Goal: Transaction & Acquisition: Book appointment/travel/reservation

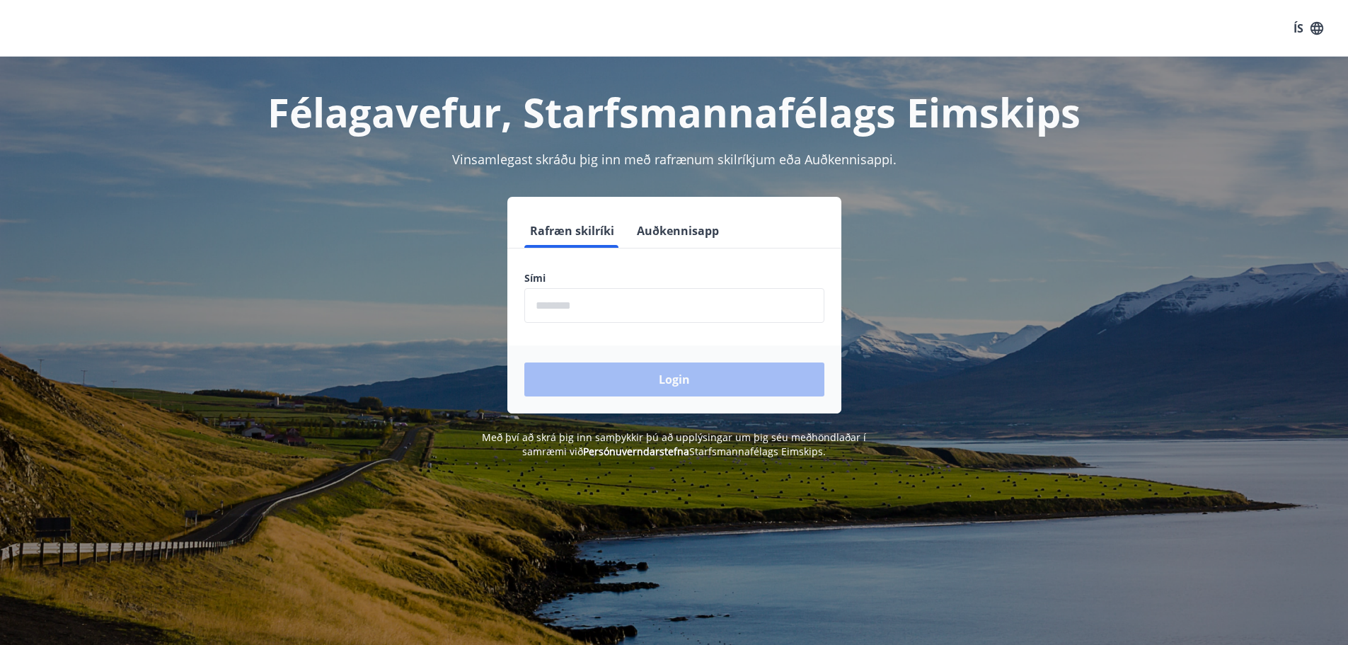
click at [566, 306] on input "phone" at bounding box center [674, 305] width 300 height 35
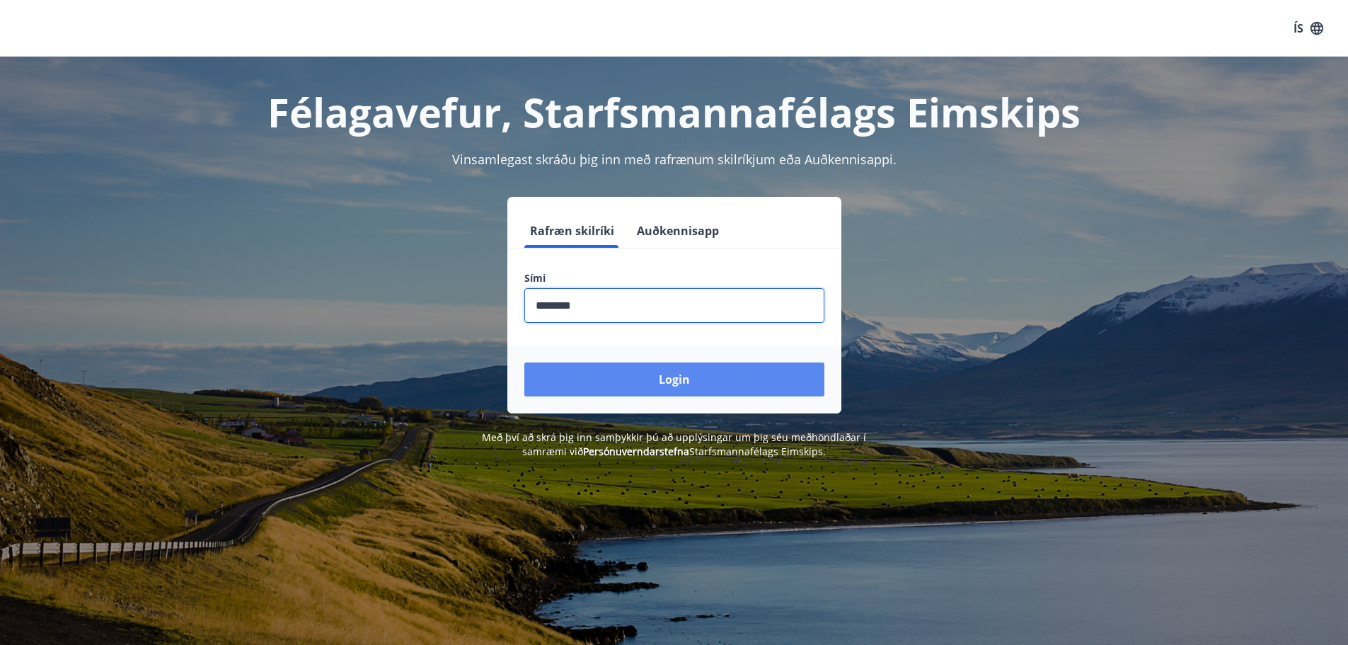
type input "********"
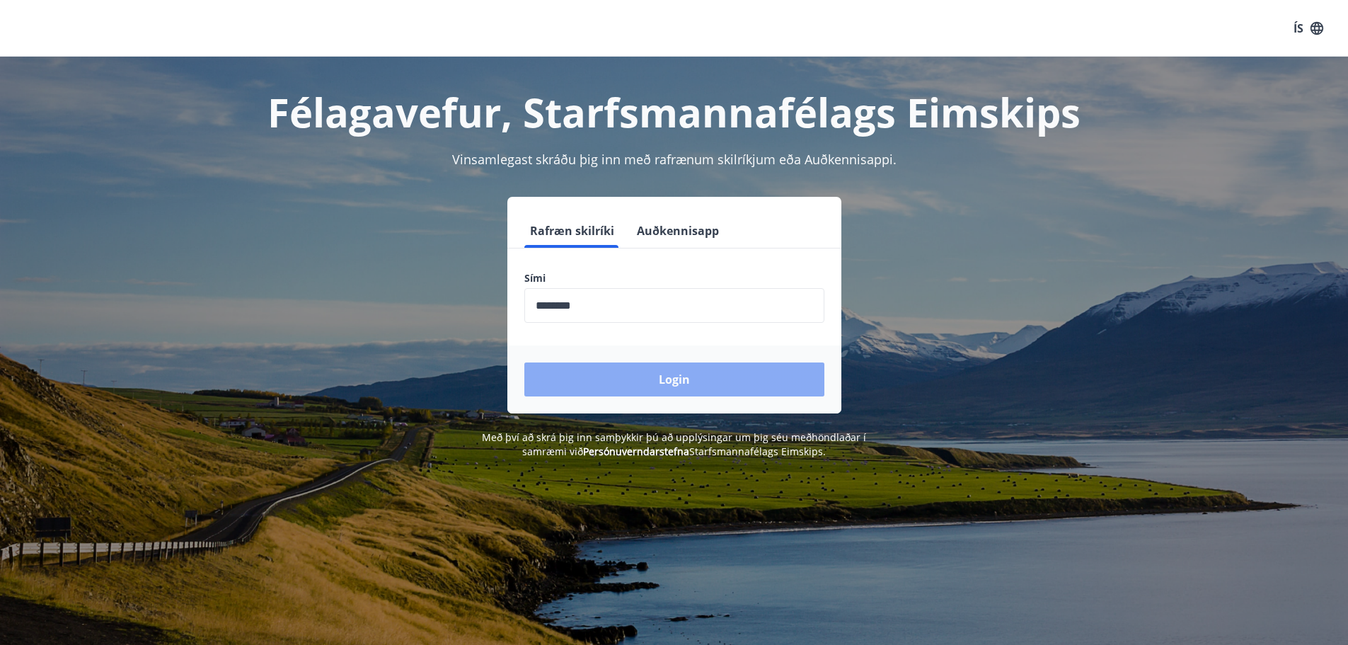
click at [645, 387] on button "Login" at bounding box center [674, 379] width 300 height 34
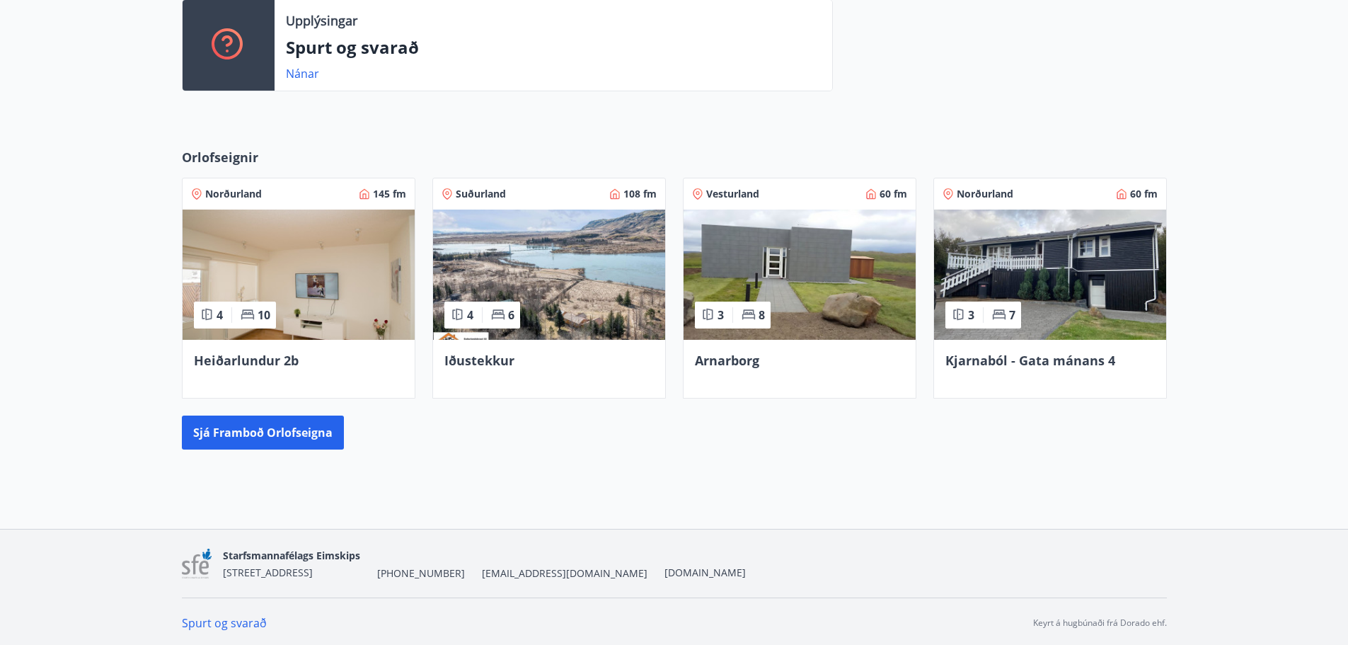
scroll to position [505, 0]
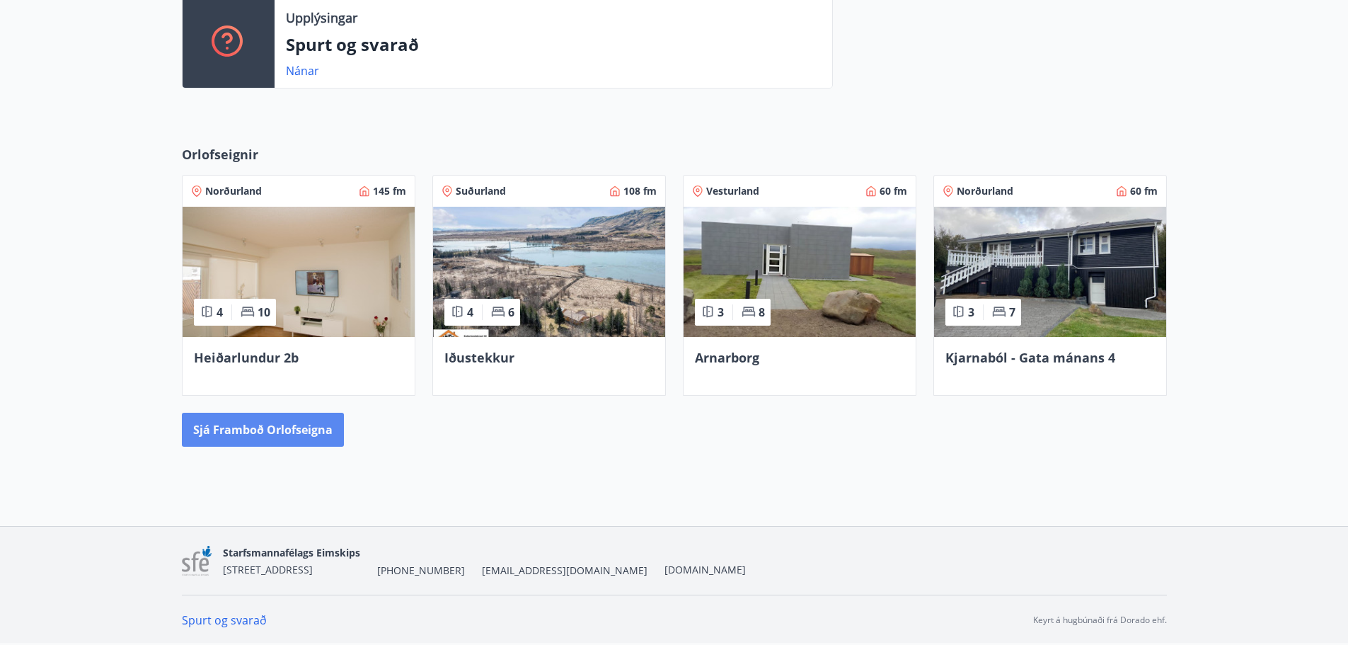
click at [241, 421] on button "Sjá framboð orlofseigna" at bounding box center [263, 429] width 162 height 34
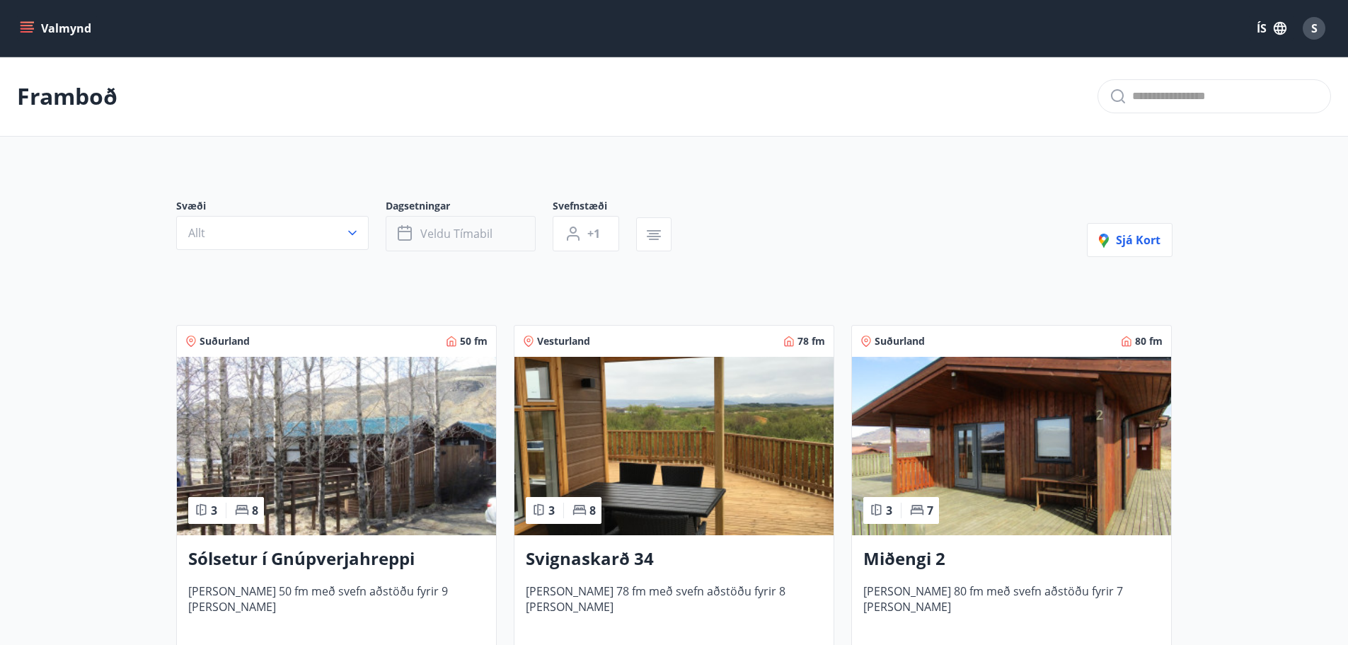
click at [469, 241] on span "Veldu tímabil" at bounding box center [456, 234] width 72 height 16
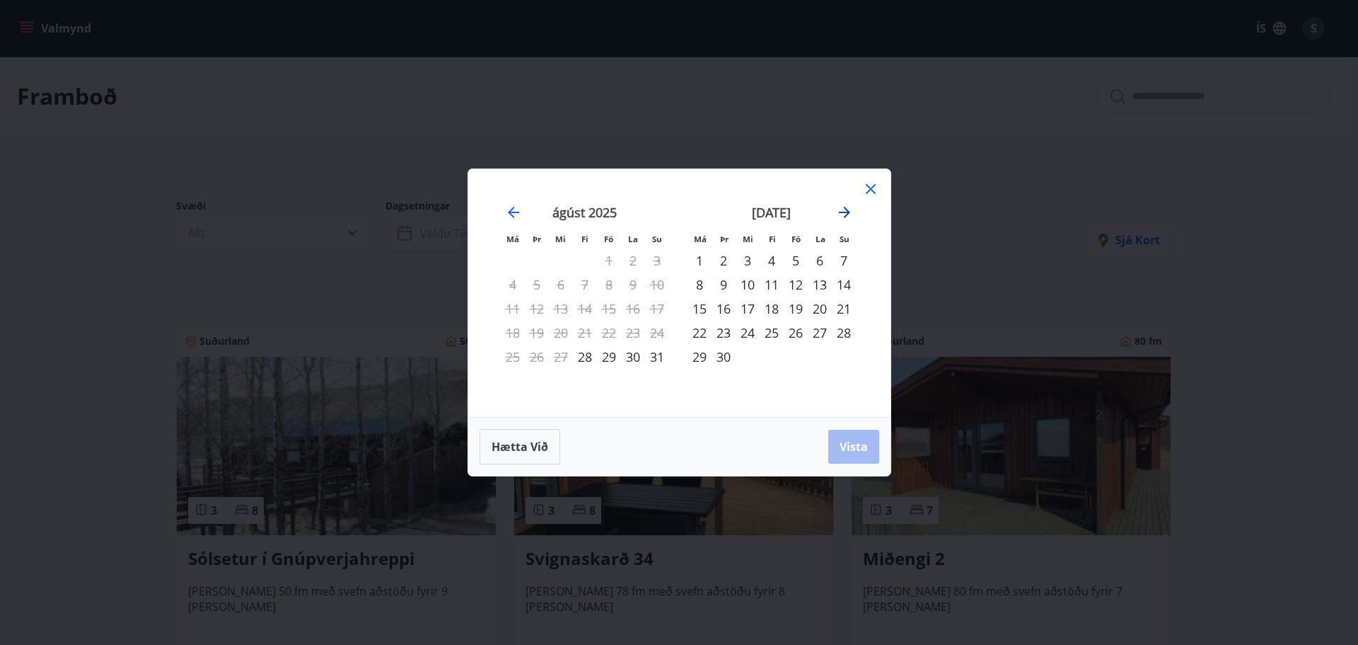
click at [846, 212] on icon "Move forward to switch to the next month." at bounding box center [844, 212] width 11 height 11
click at [800, 308] on div "17" at bounding box center [796, 308] width 24 height 24
click at [707, 328] on div "20" at bounding box center [700, 333] width 24 height 24
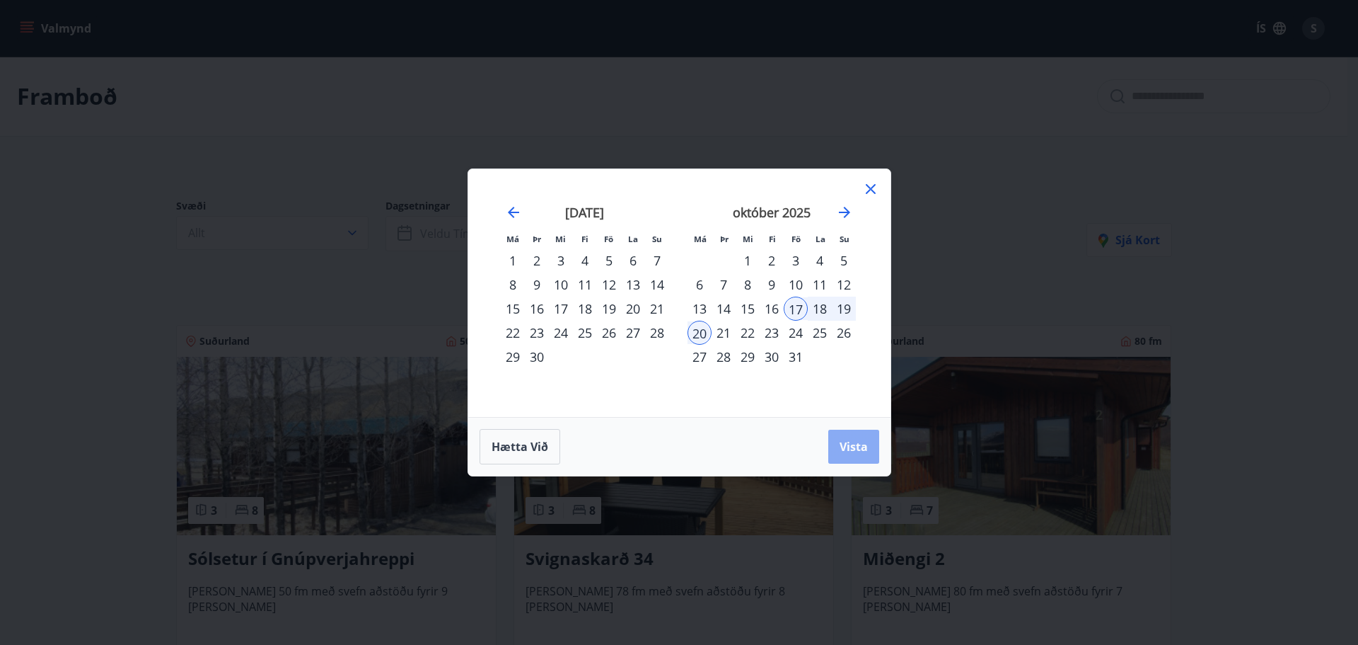
click at [846, 442] on span "Vista" at bounding box center [854, 447] width 28 height 16
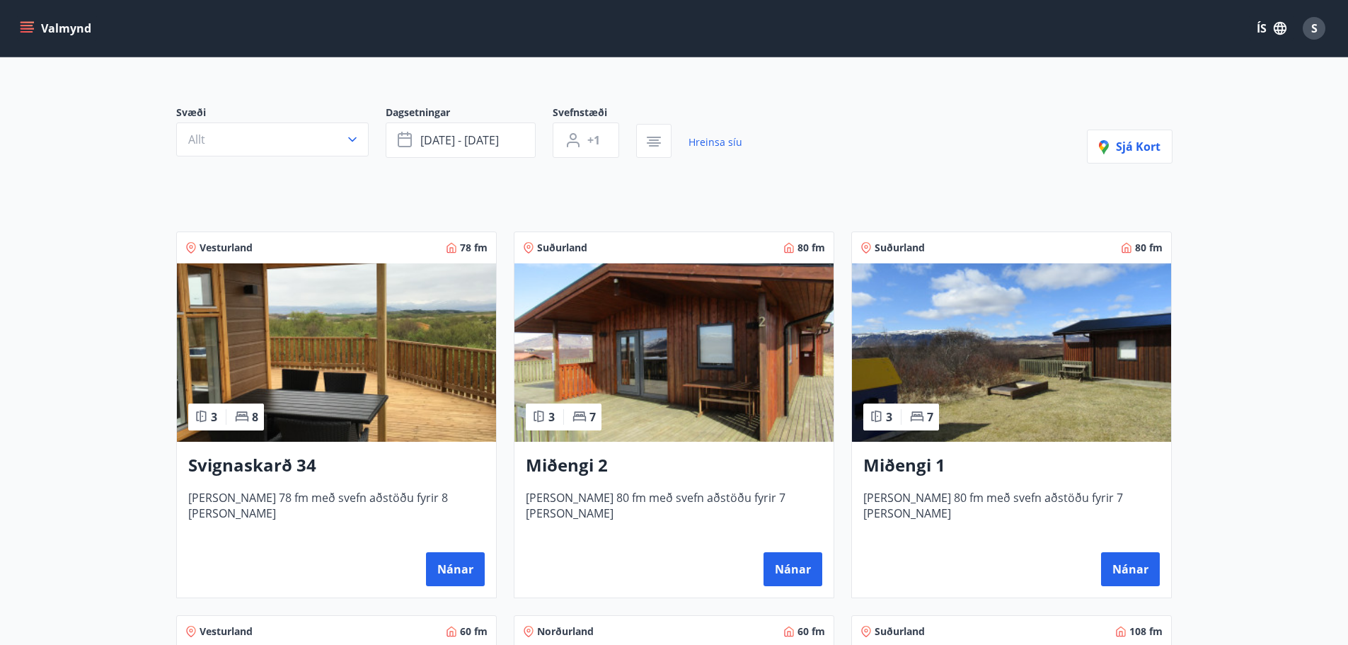
scroll to position [142, 0]
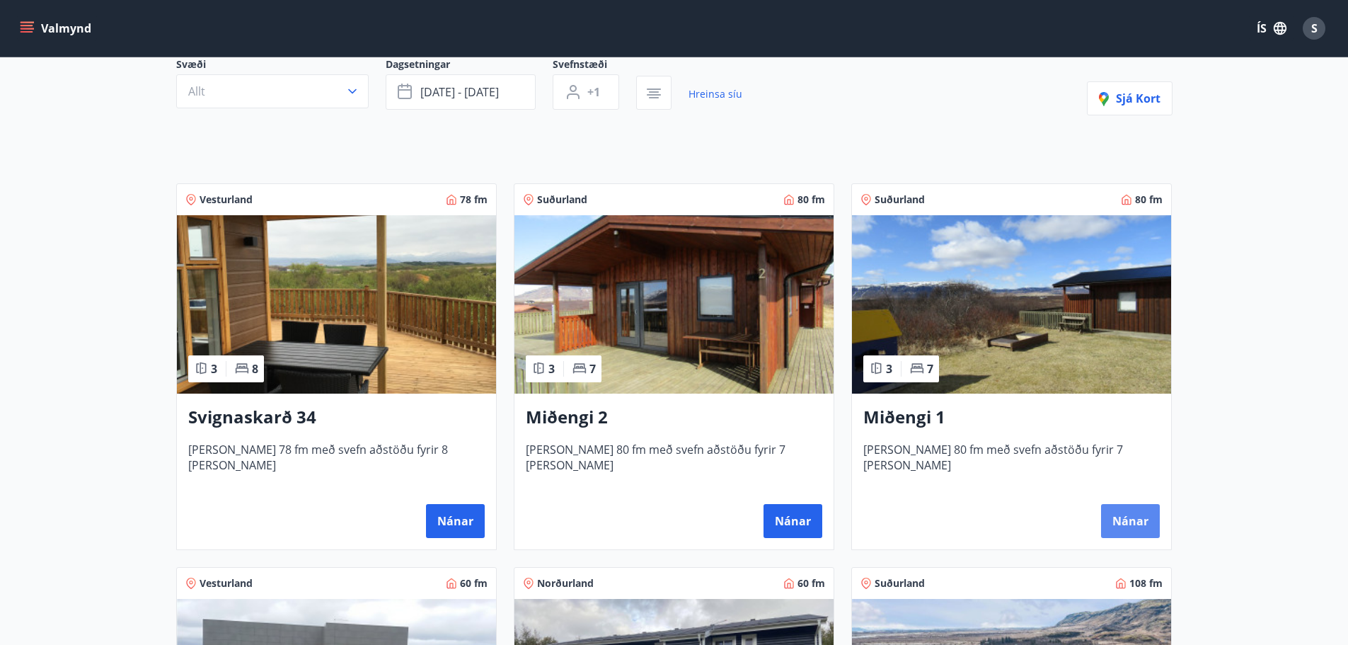
click at [1118, 519] on button "Nánar" at bounding box center [1130, 521] width 59 height 34
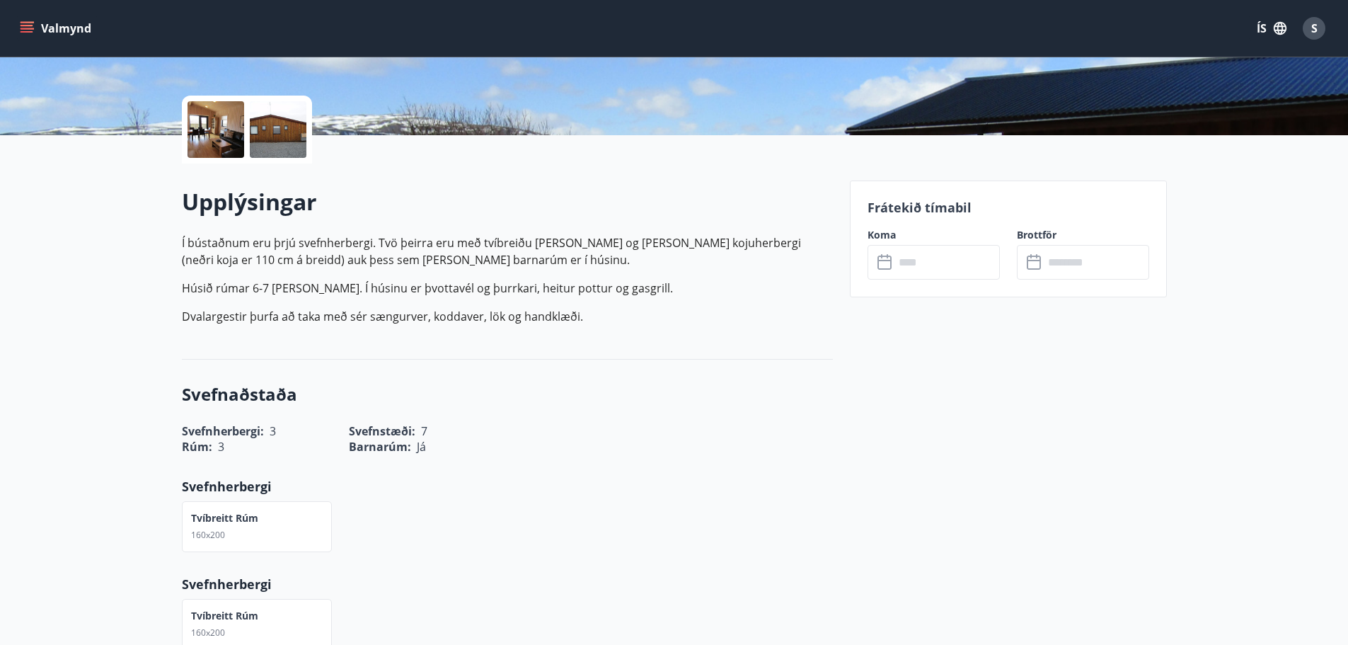
scroll to position [283, 0]
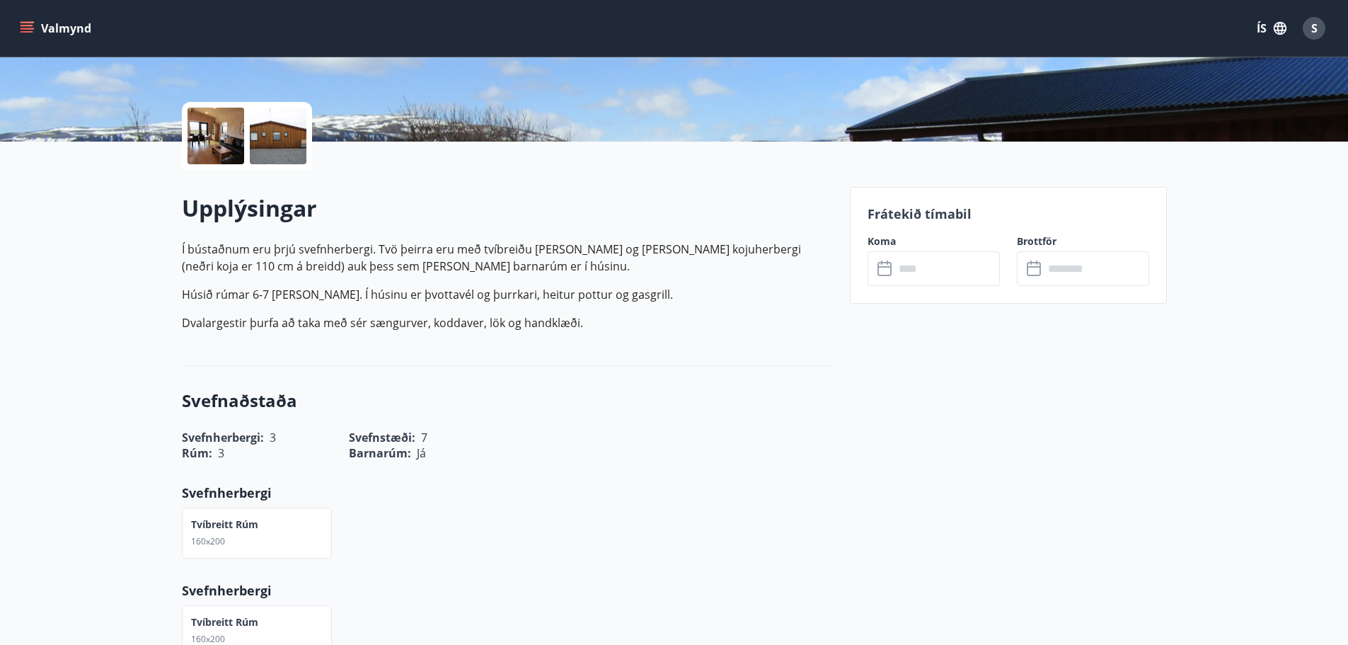
click at [957, 271] on input "text" at bounding box center [946, 268] width 105 height 35
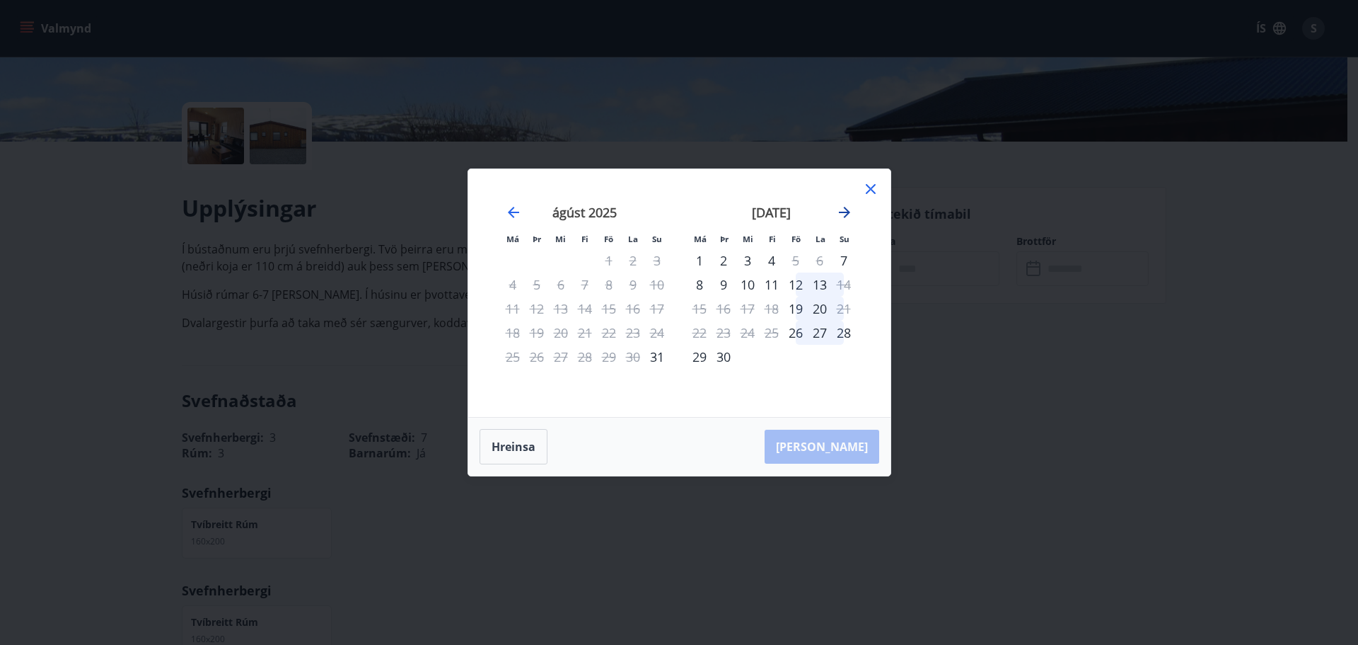
click at [847, 218] on icon "Move forward to switch to the next month." at bounding box center [844, 212] width 17 height 17
click at [799, 304] on div "17" at bounding box center [796, 308] width 24 height 24
click at [700, 329] on div "20" at bounding box center [700, 333] width 24 height 24
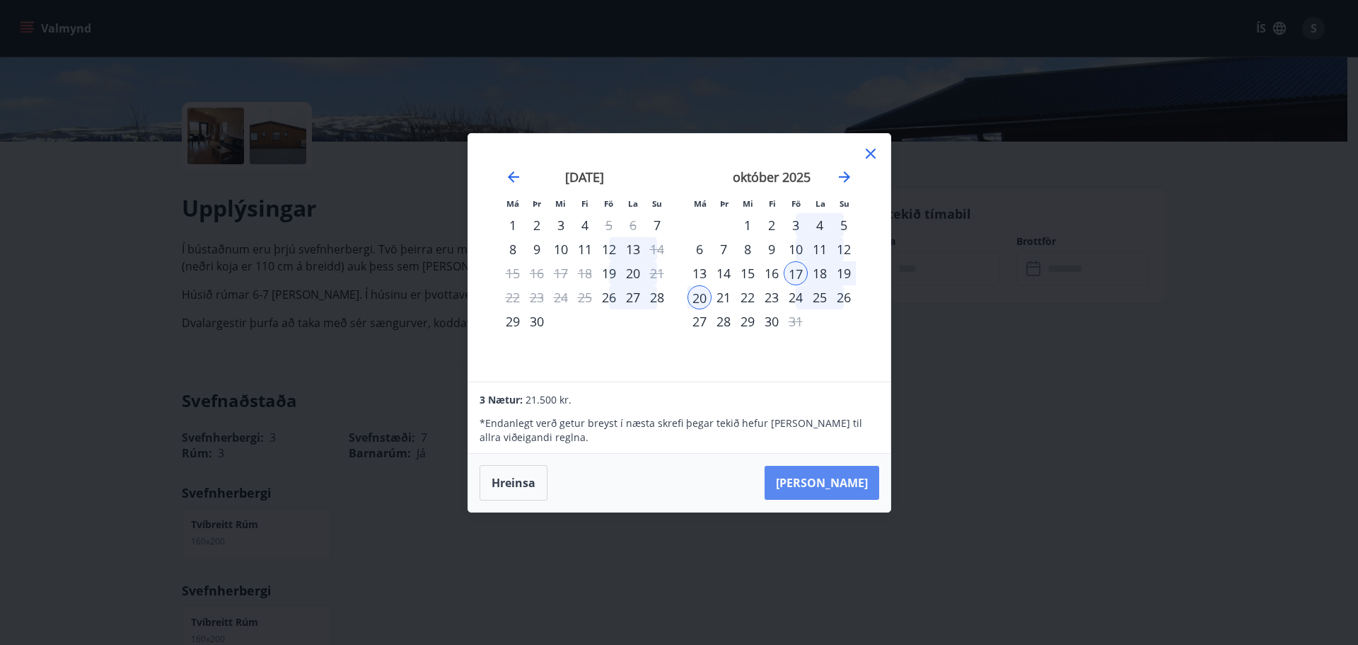
click at [846, 478] on button "[PERSON_NAME]" at bounding box center [822, 483] width 115 height 34
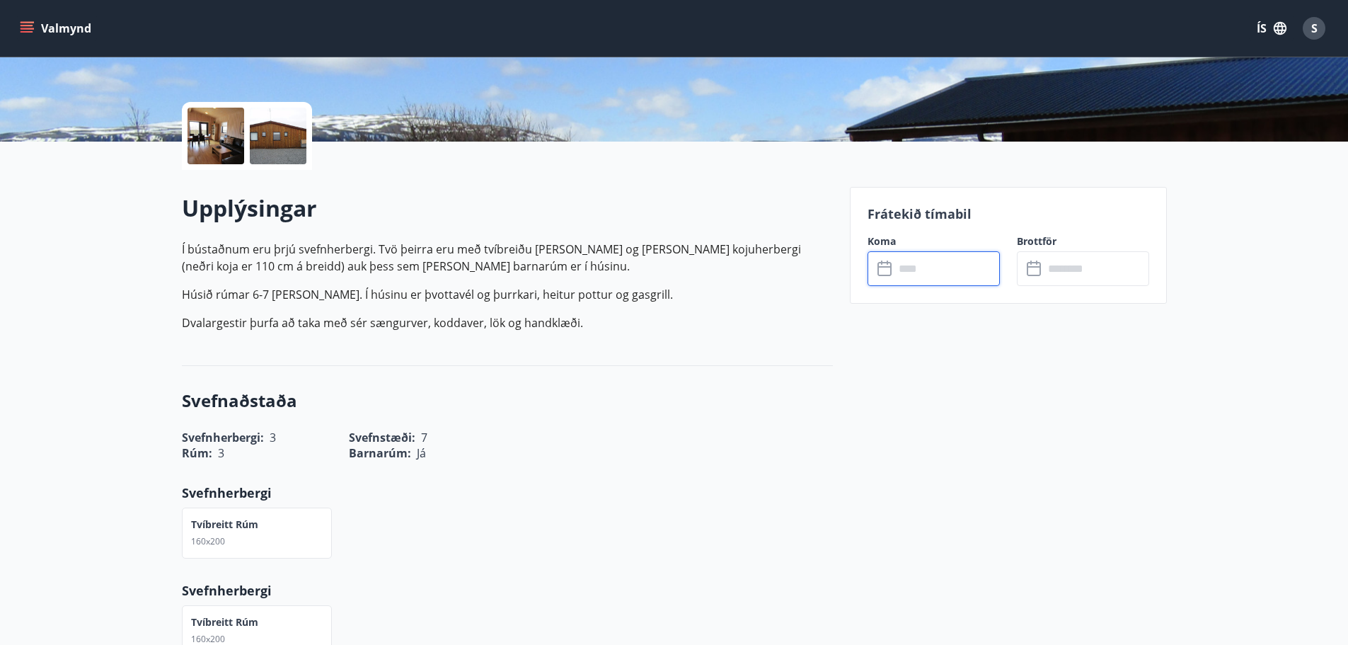
type input "******"
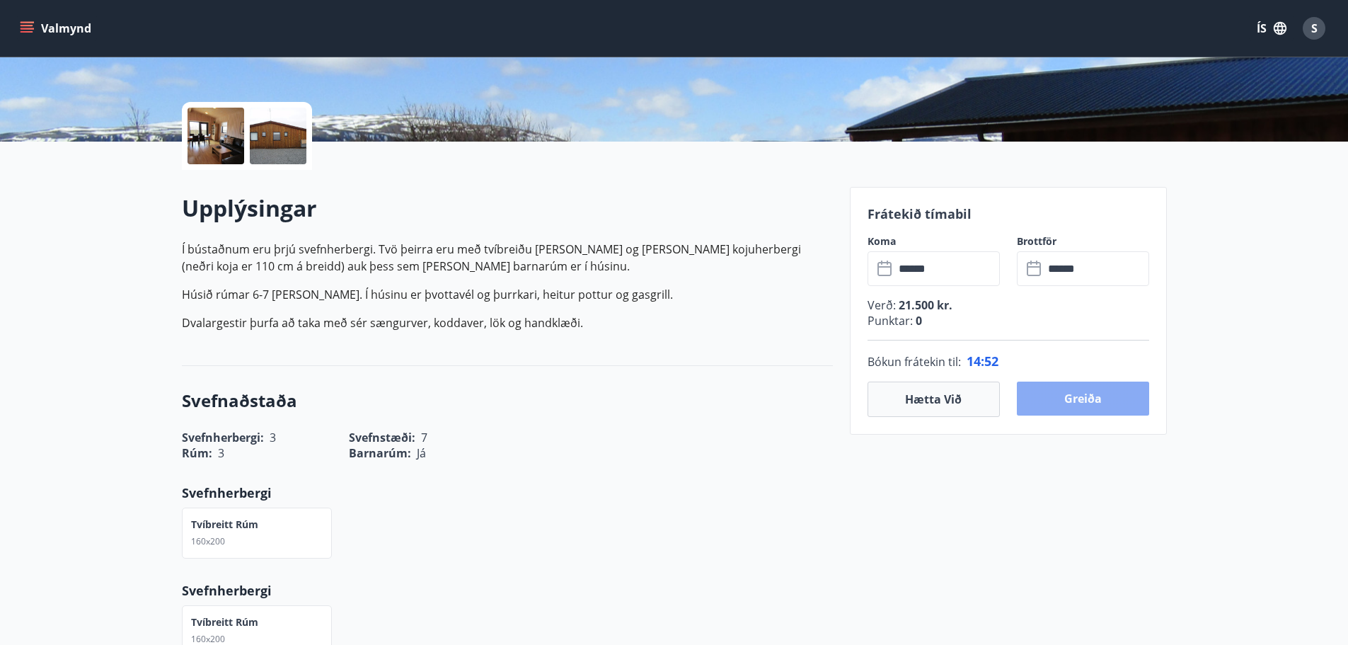
click at [1074, 397] on button "Greiða" at bounding box center [1083, 398] width 132 height 34
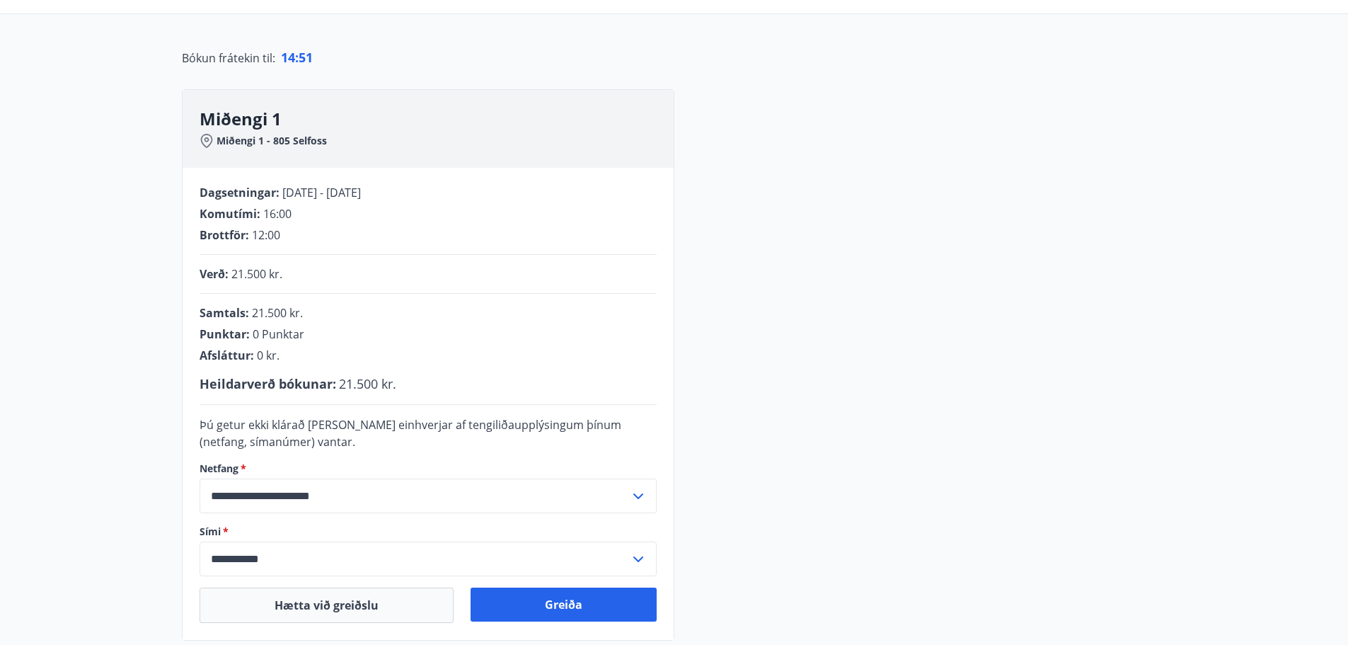
scroll to position [283, 0]
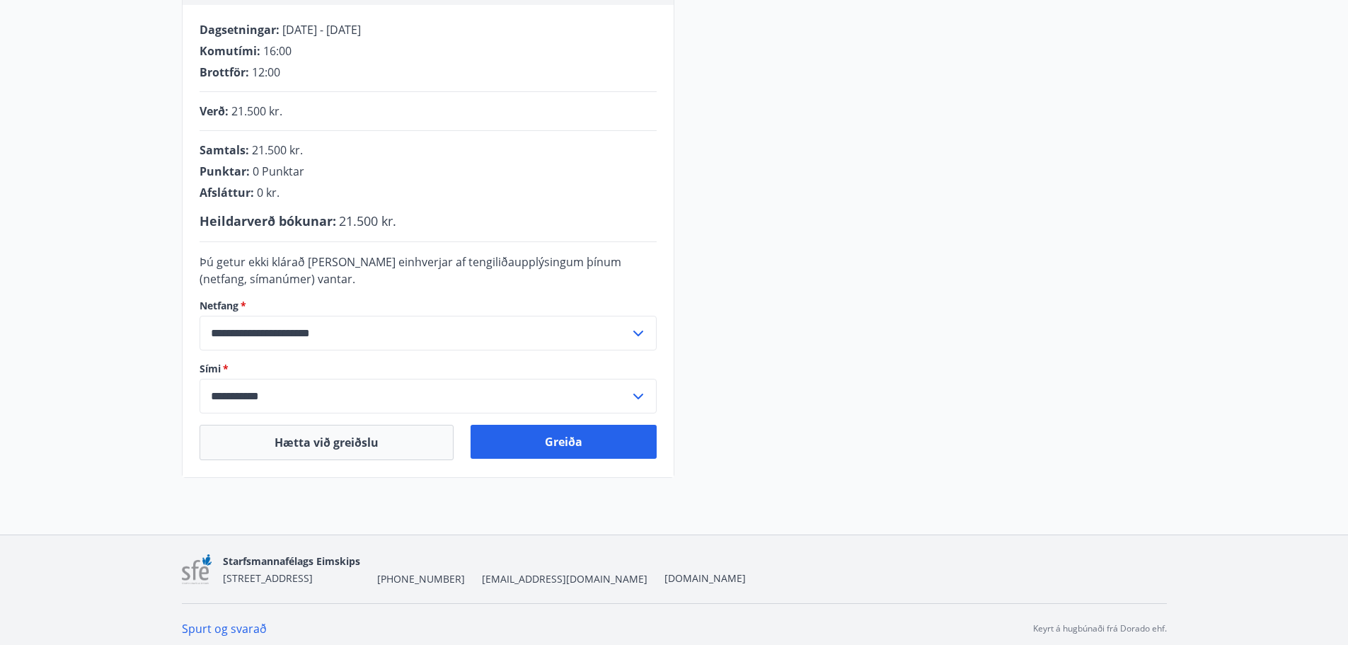
click at [422, 337] on input "**********" at bounding box center [415, 333] width 430 height 35
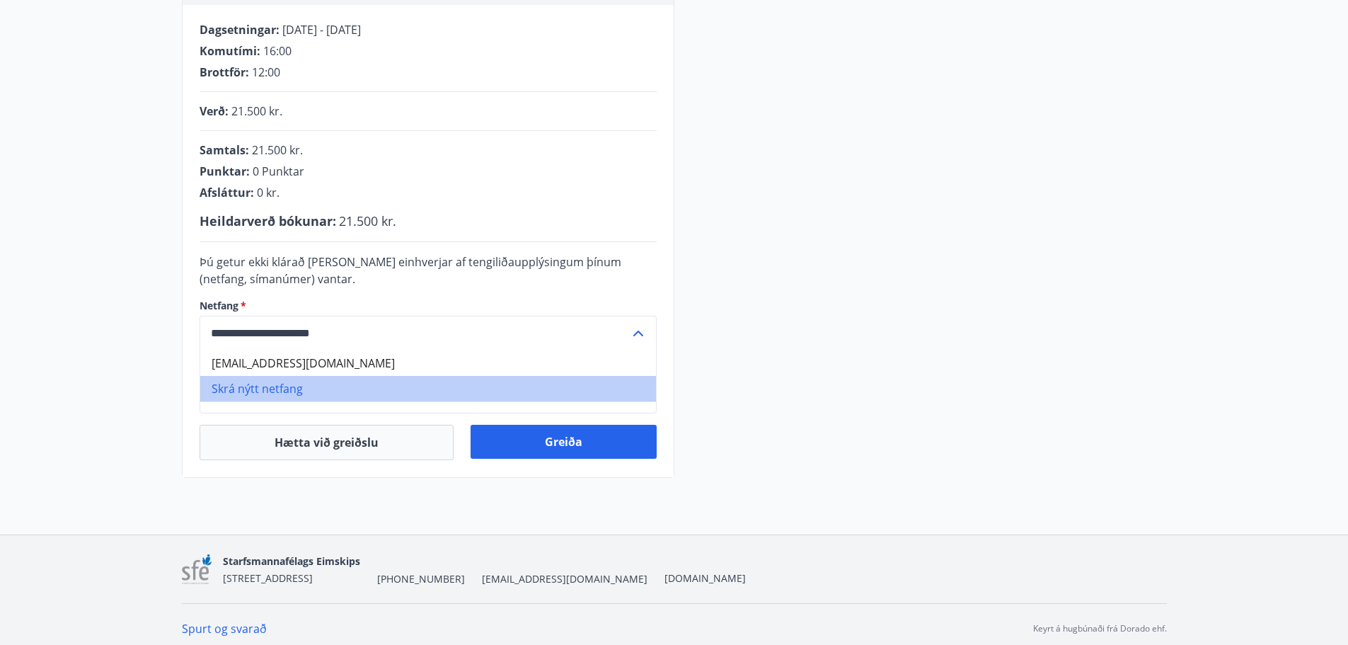
click at [250, 389] on li "Skrá nýtt netfang" at bounding box center [428, 388] width 456 height 25
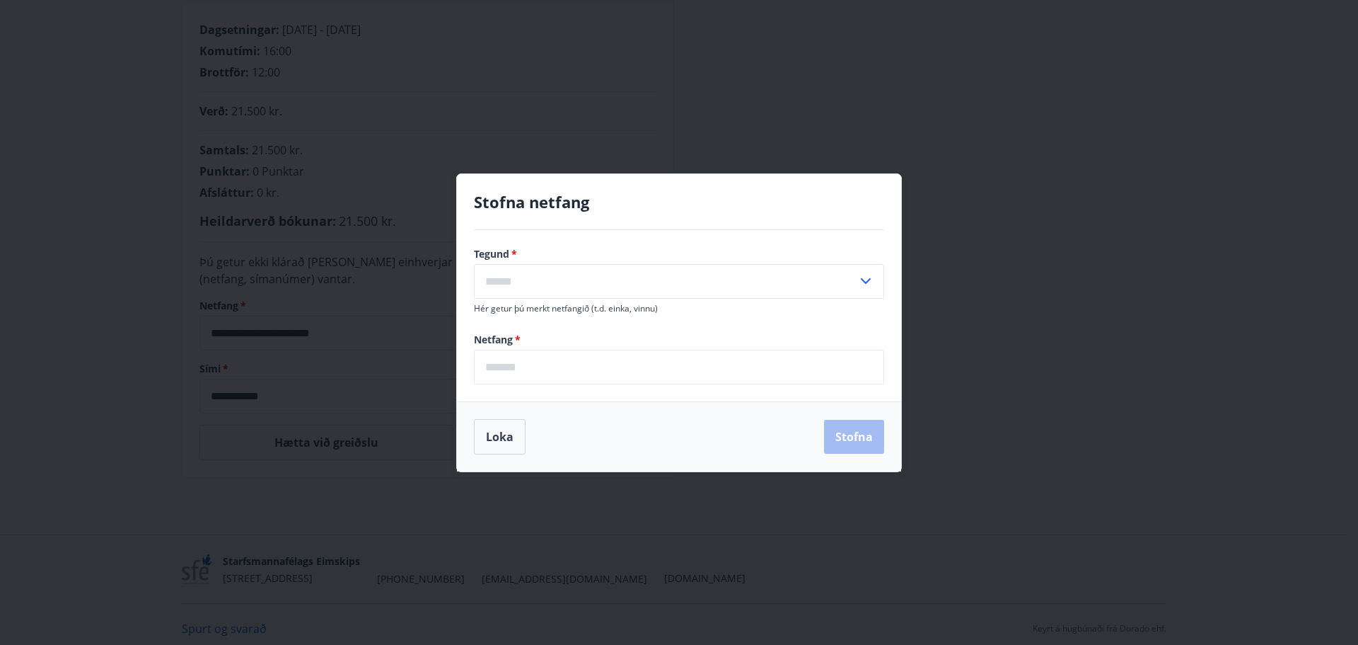
click at [577, 289] on input "text" at bounding box center [665, 281] width 383 height 35
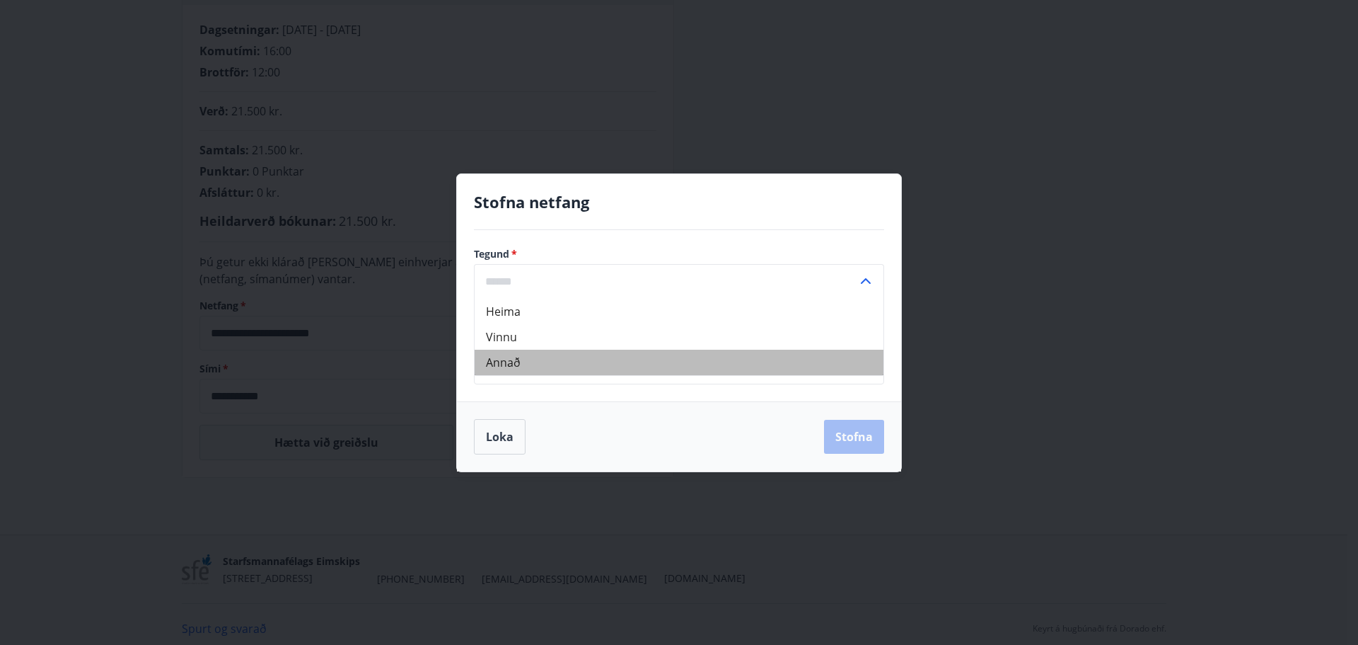
click at [519, 359] on li "Annað" at bounding box center [679, 362] width 409 height 25
type input "*****"
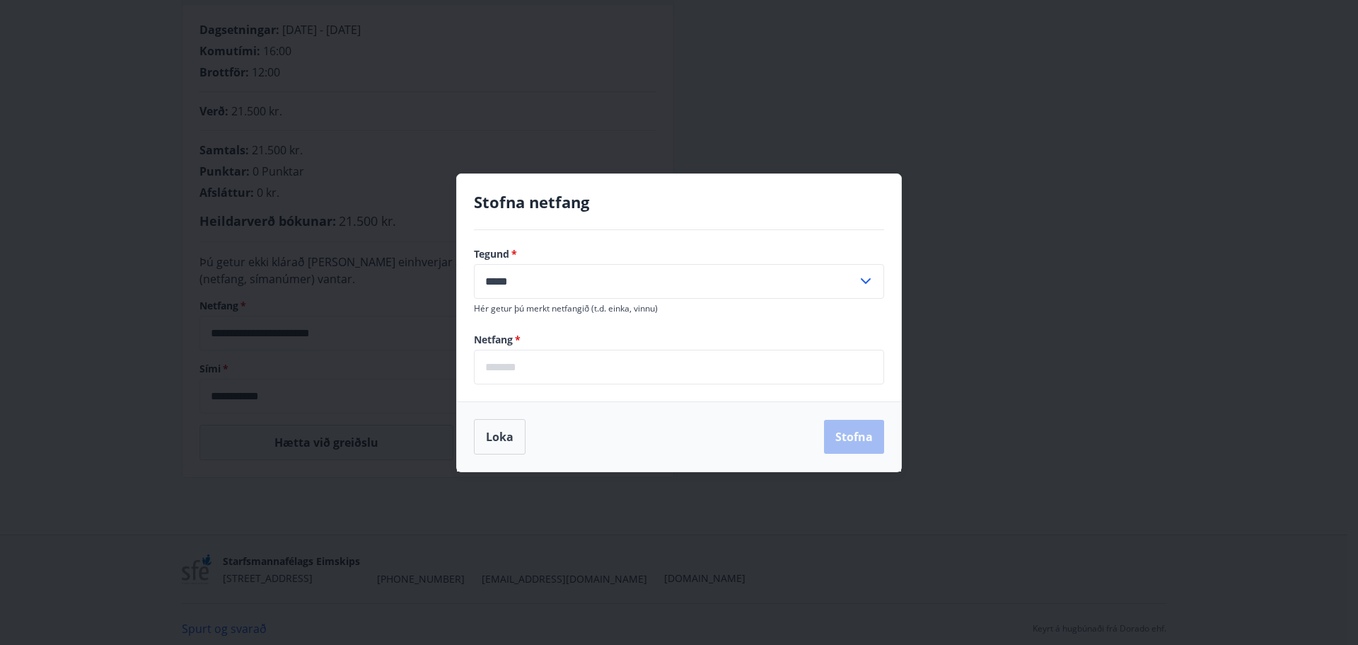
click at [540, 360] on input "email" at bounding box center [679, 367] width 410 height 35
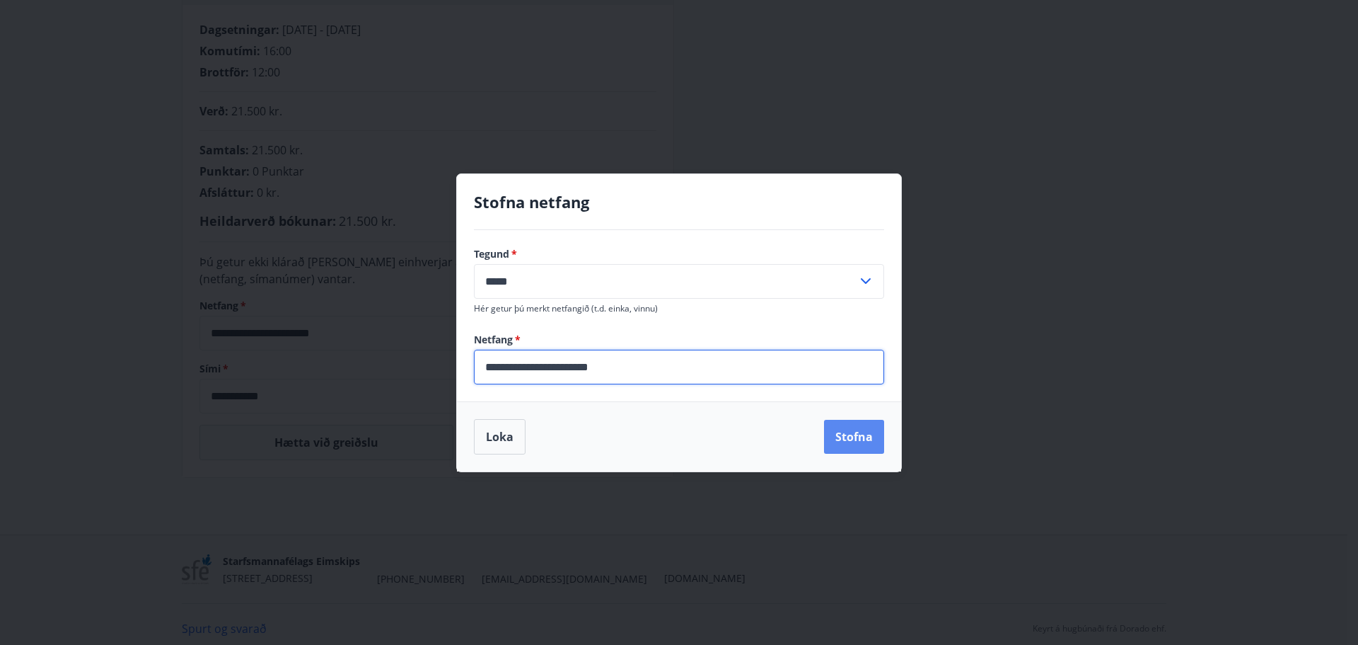
type input "**********"
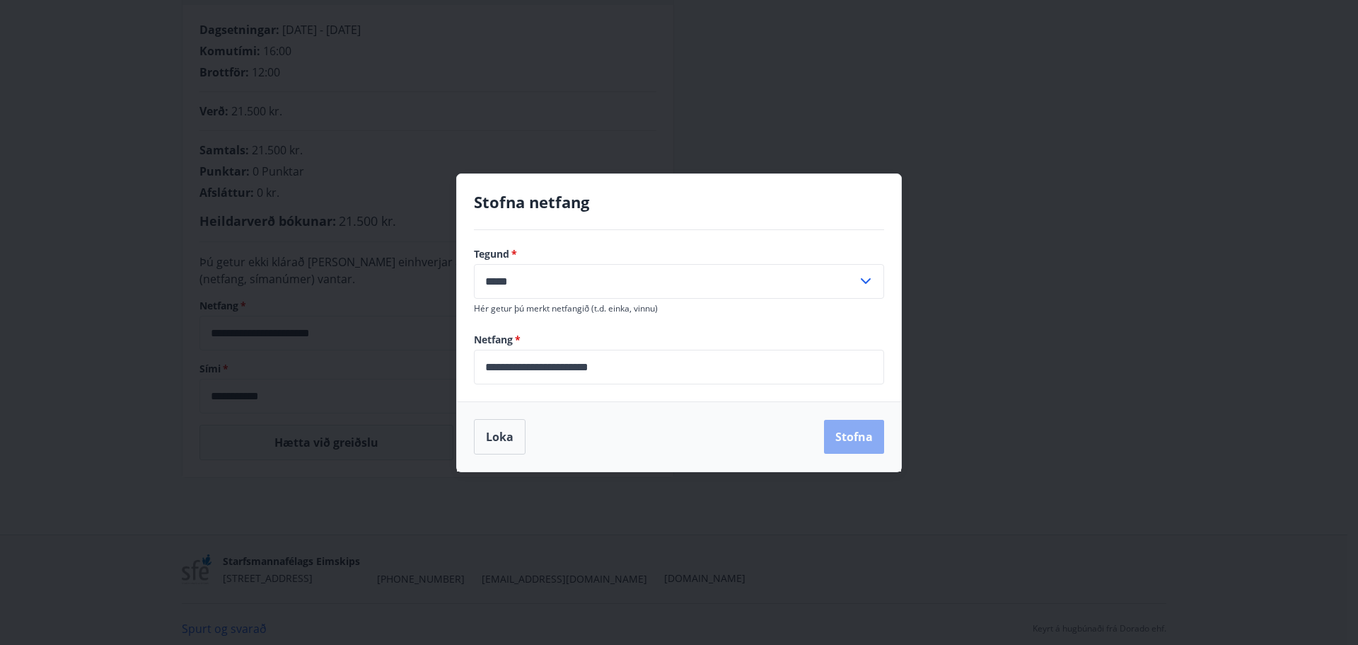
click at [870, 439] on button "Stofna" at bounding box center [854, 437] width 60 height 34
type input "**********"
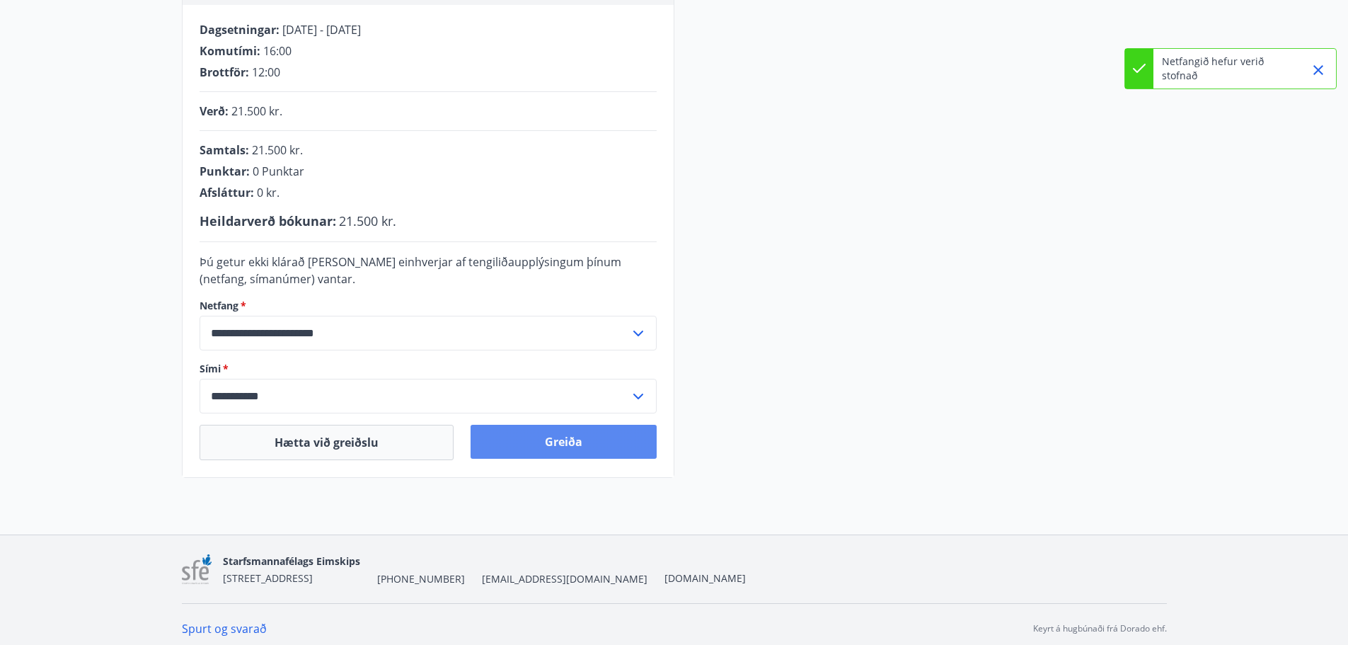
click at [586, 447] on button "Greiða" at bounding box center [564, 442] width 186 height 34
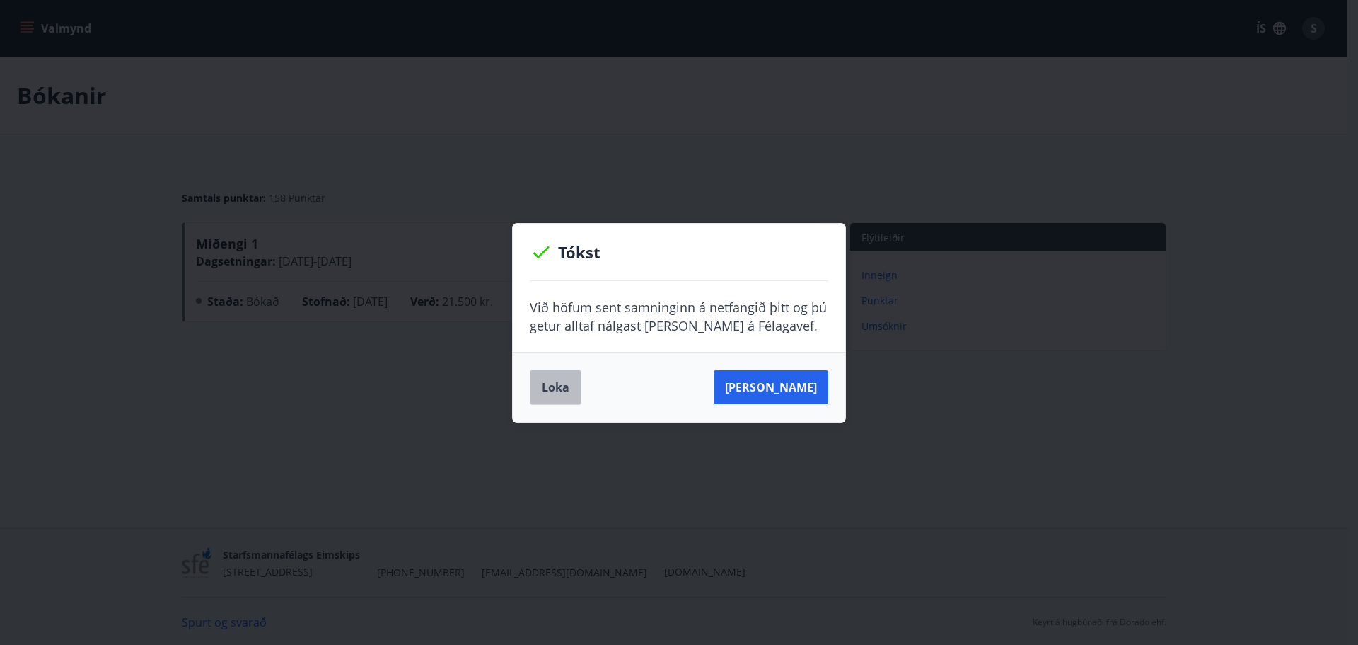
click at [570, 385] on button "Loka" at bounding box center [556, 386] width 52 height 35
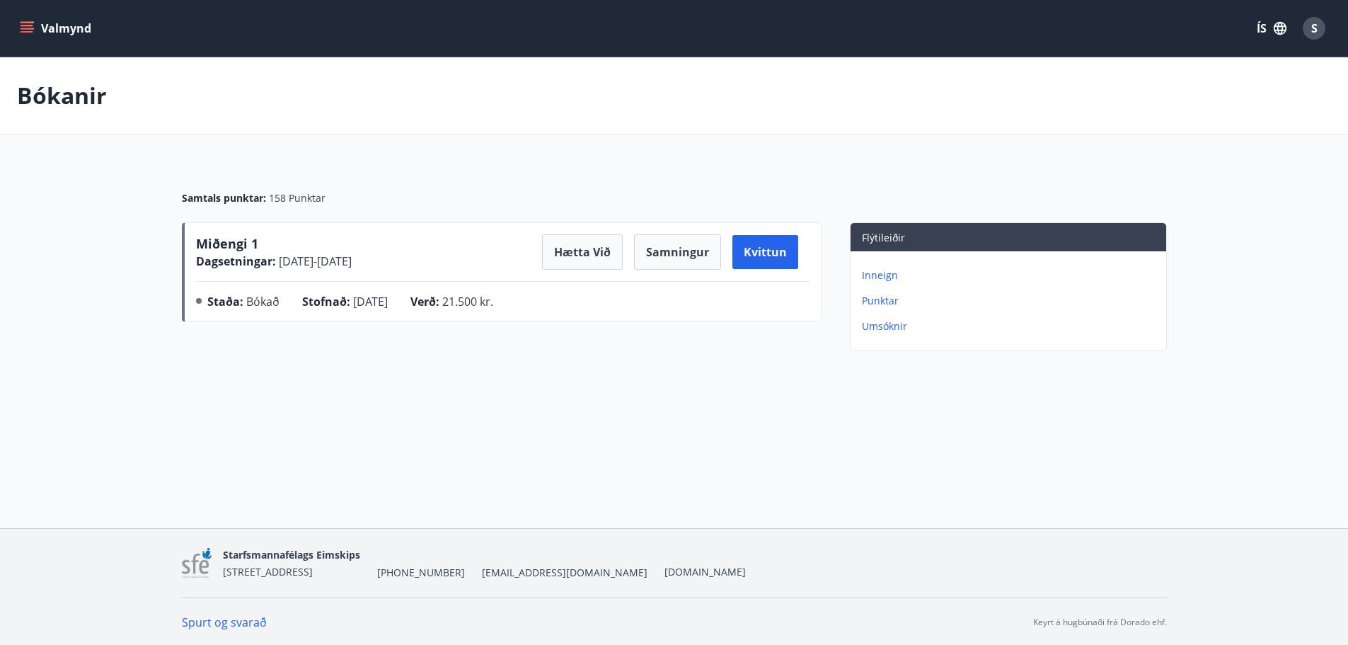
click at [874, 277] on p "Inneign" at bounding box center [1011, 275] width 299 height 14
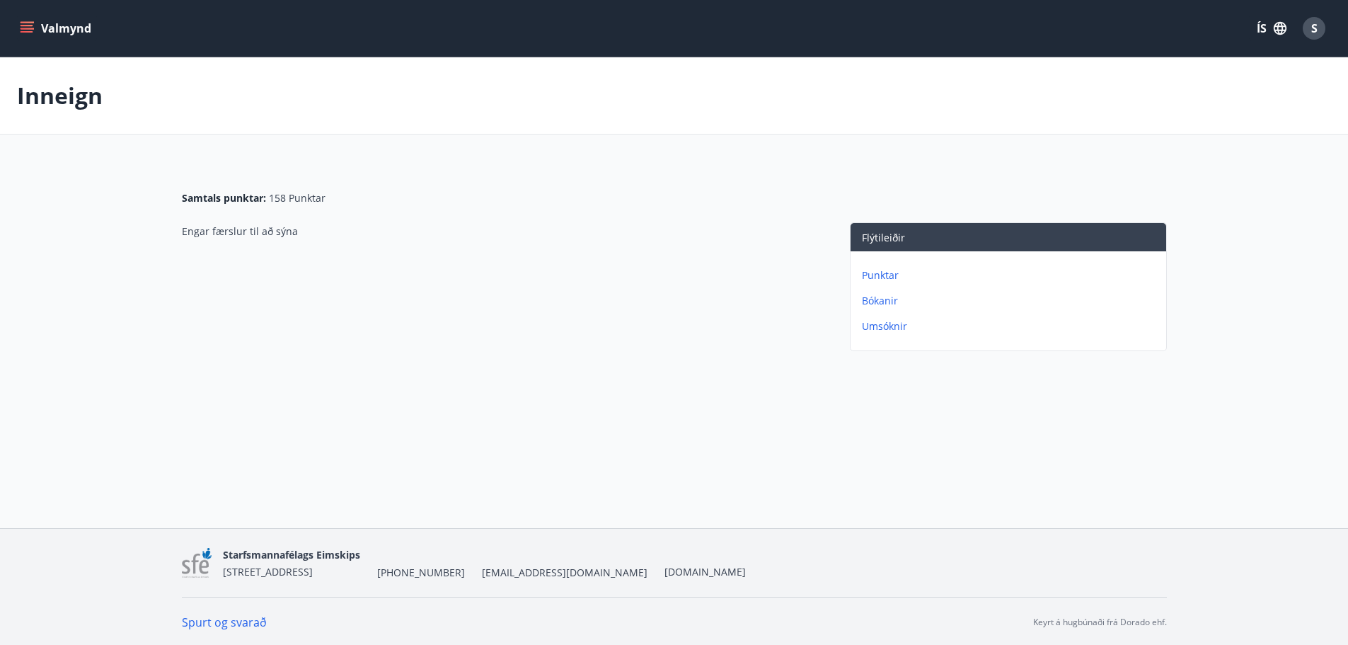
click at [871, 301] on p "Bókanir" at bounding box center [1011, 301] width 299 height 14
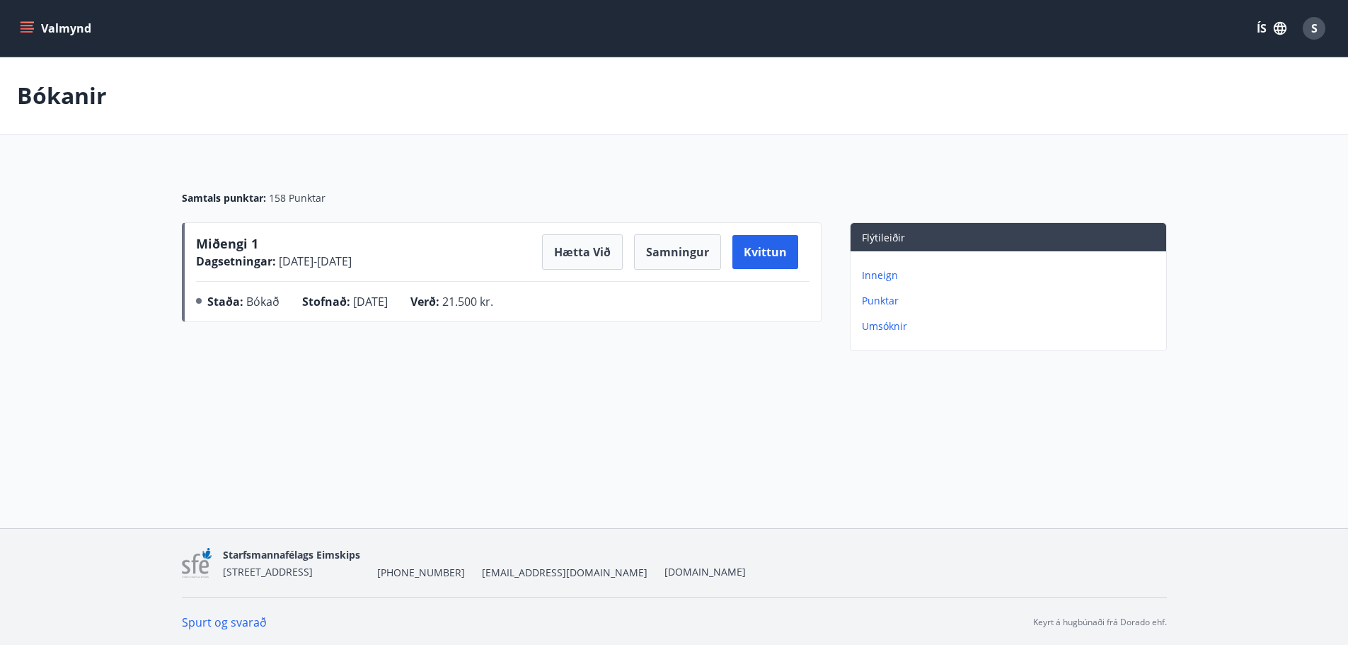
click at [887, 328] on p "Umsóknir" at bounding box center [1011, 326] width 299 height 14
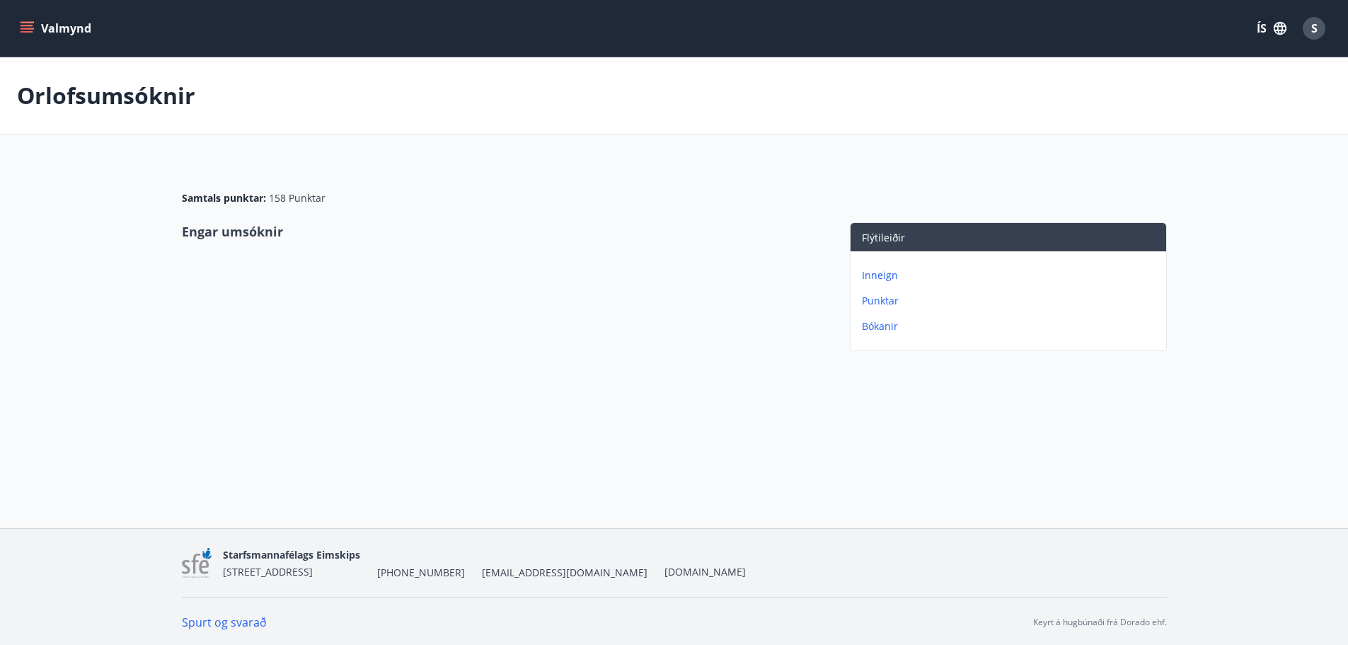
click at [872, 301] on p "Punktar" at bounding box center [1011, 301] width 299 height 14
